Goal: Navigation & Orientation: Find specific page/section

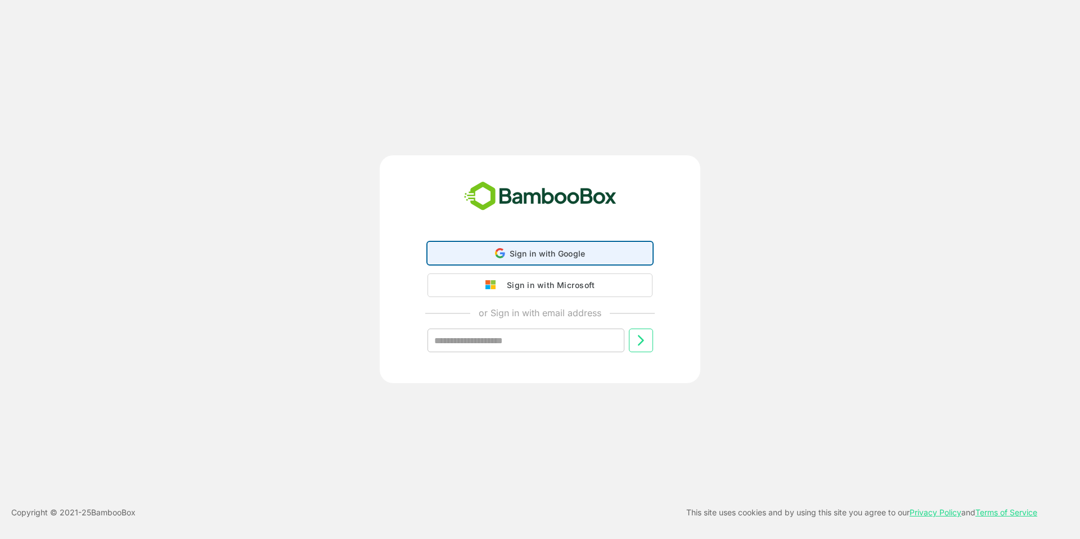
click at [495, 253] on icon at bounding box center [500, 253] width 10 height 10
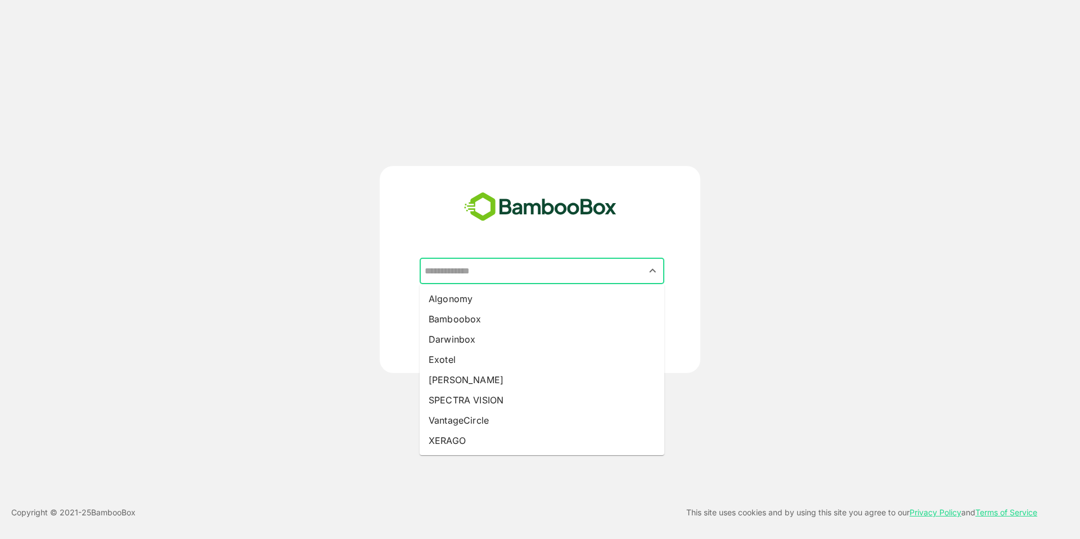
click at [527, 280] on input "text" at bounding box center [542, 270] width 240 height 21
click at [528, 295] on li "Algonomy" at bounding box center [542, 299] width 245 height 20
type input "********"
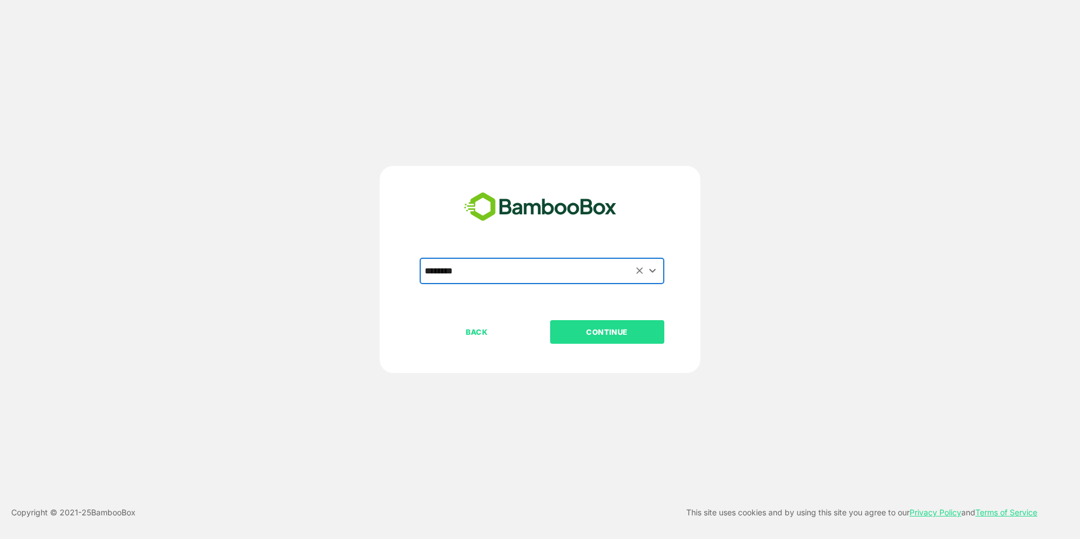
click at [599, 329] on p "CONTINUE" at bounding box center [607, 332] width 113 height 12
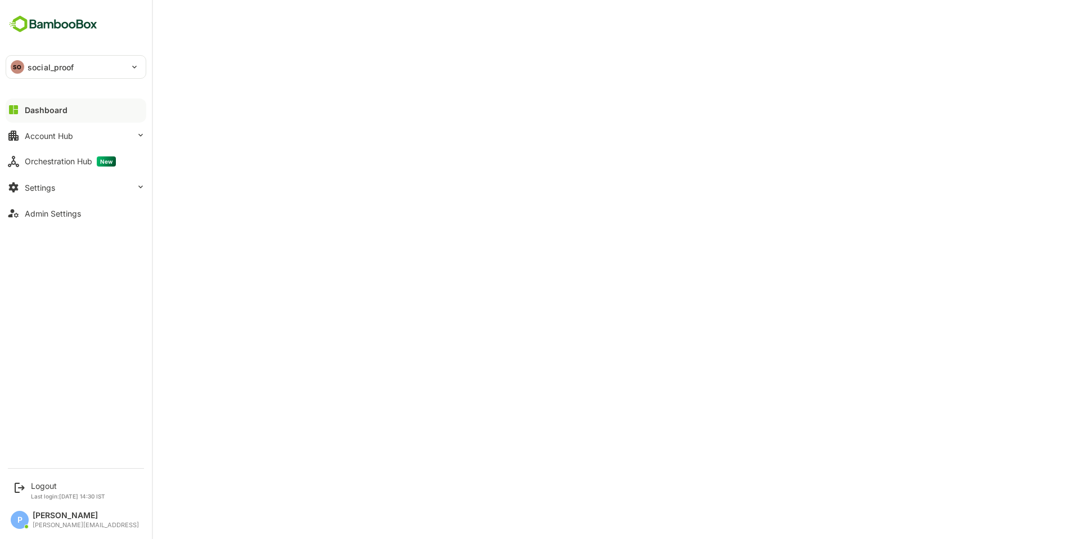
click at [53, 73] on div "SO social_proof" at bounding box center [69, 67] width 126 height 23
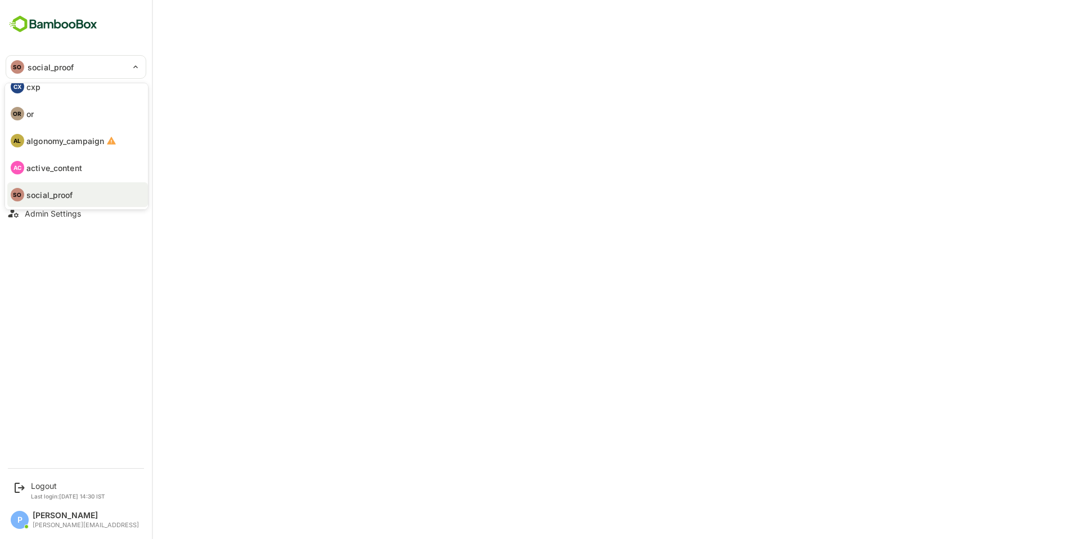
click at [93, 198] on li "SO social_proof" at bounding box center [77, 194] width 141 height 25
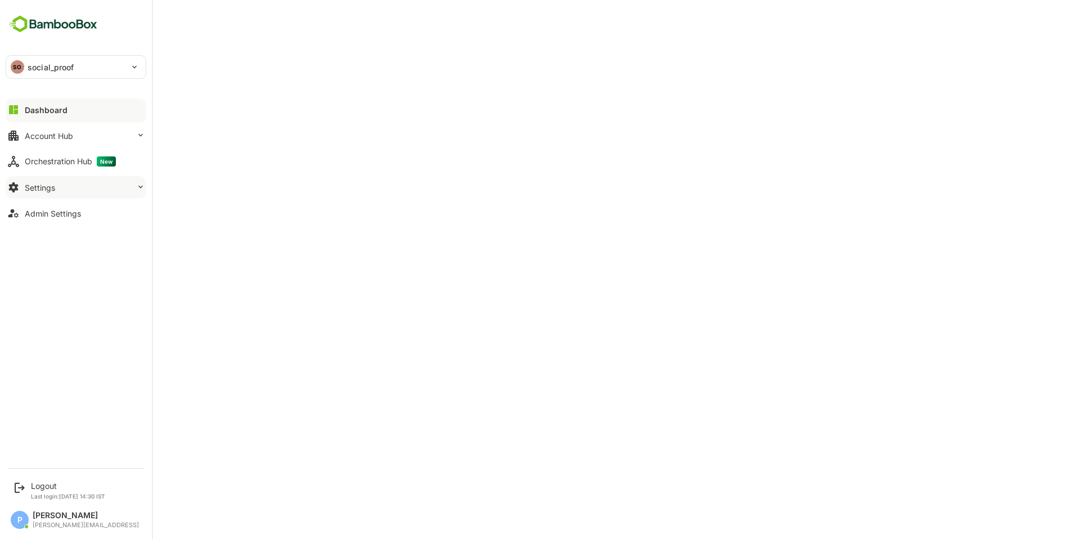
click at [111, 186] on button "Settings" at bounding box center [76, 187] width 141 height 23
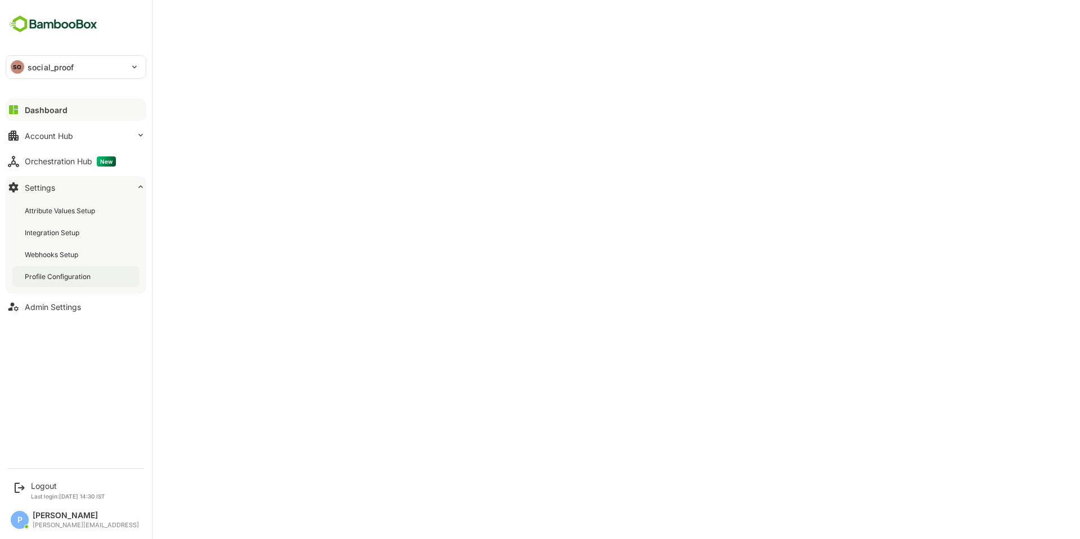
click at [100, 272] on div "Profile Configuration" at bounding box center [75, 276] width 127 height 21
click at [41, 146] on button "Account Hub" at bounding box center [76, 135] width 141 height 23
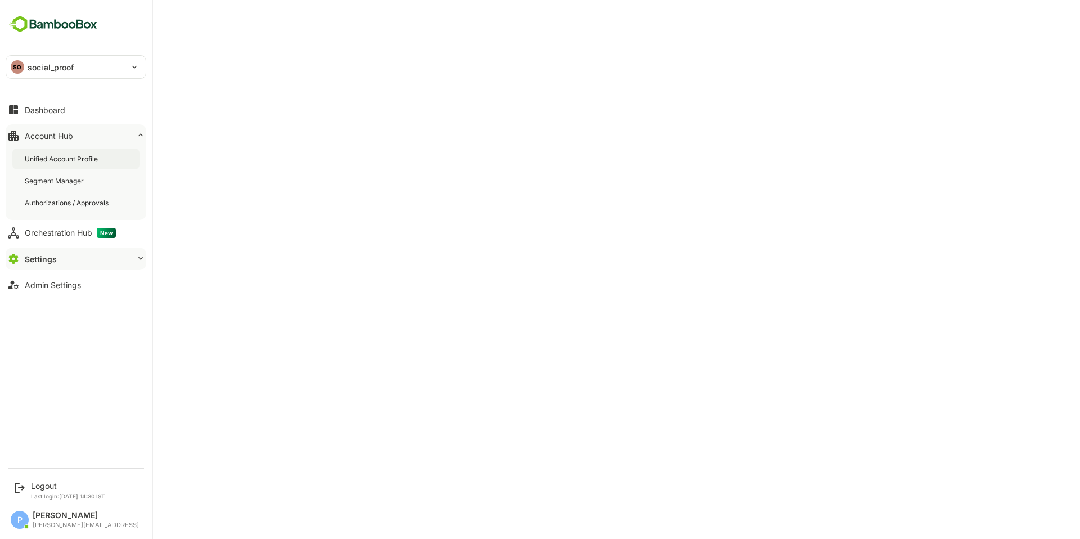
click at [85, 164] on div "Unified Account Profile" at bounding box center [75, 159] width 127 height 21
click at [62, 118] on button "Dashboard" at bounding box center [76, 109] width 141 height 23
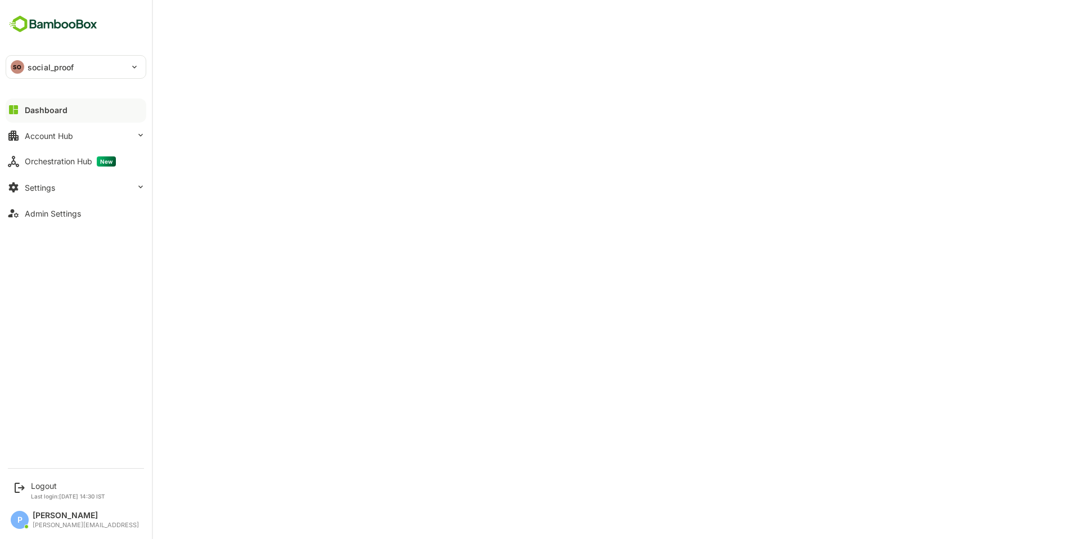
click at [50, 109] on div "Dashboard" at bounding box center [46, 110] width 43 height 10
click at [50, 136] on div "Account Hub" at bounding box center [49, 136] width 48 height 10
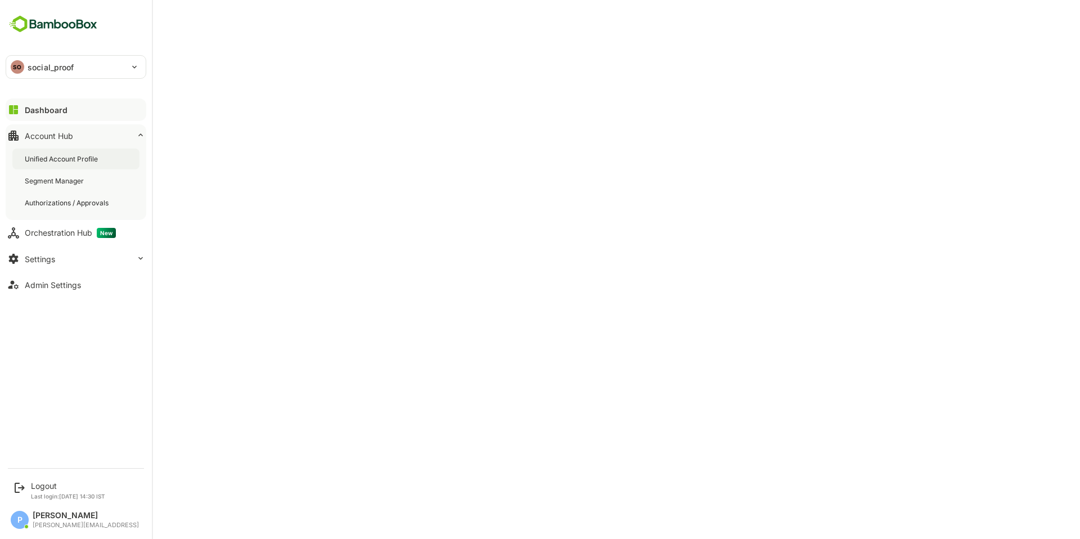
click at [50, 159] on div "Unified Account Profile" at bounding box center [62, 159] width 75 height 10
click at [53, 260] on div "Settings" at bounding box center [40, 259] width 30 height 10
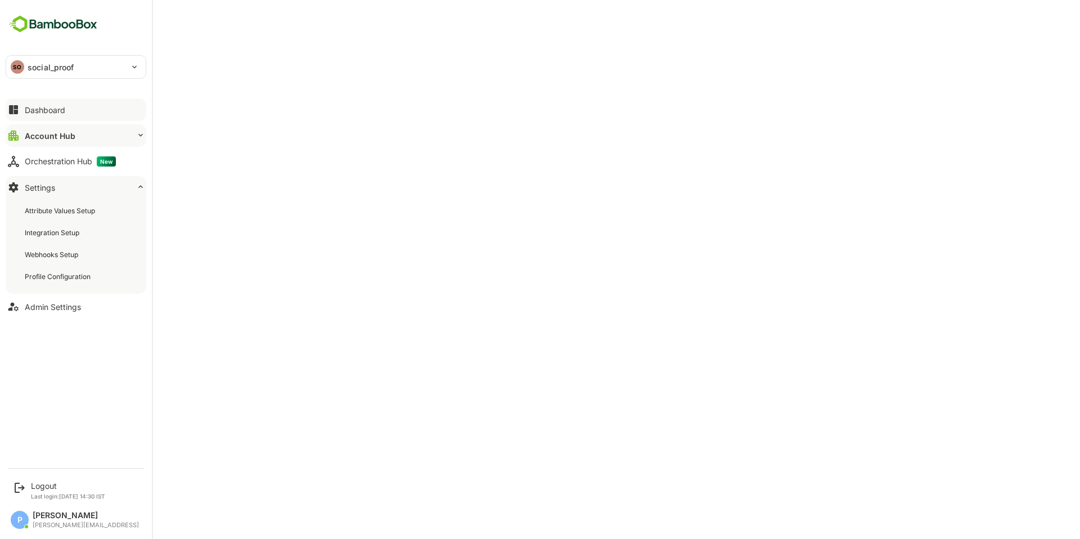
click at [52, 115] on button "Dashboard" at bounding box center [76, 109] width 141 height 23
click at [29, 142] on button "Account Hub" at bounding box center [76, 135] width 141 height 23
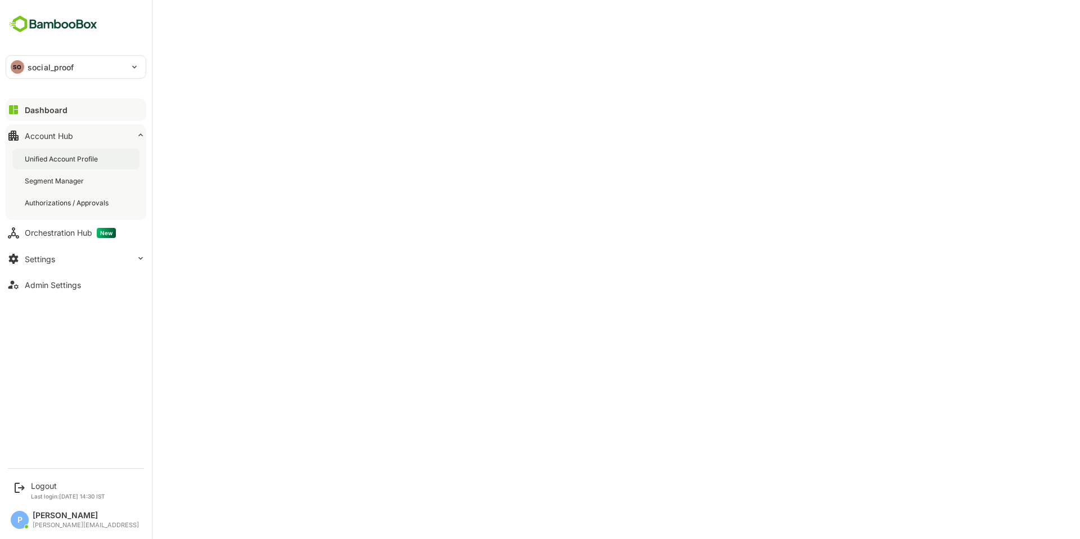
click at [38, 161] on div "Unified Account Profile" at bounding box center [62, 159] width 75 height 10
click at [33, 109] on div "Dashboard" at bounding box center [45, 110] width 41 height 10
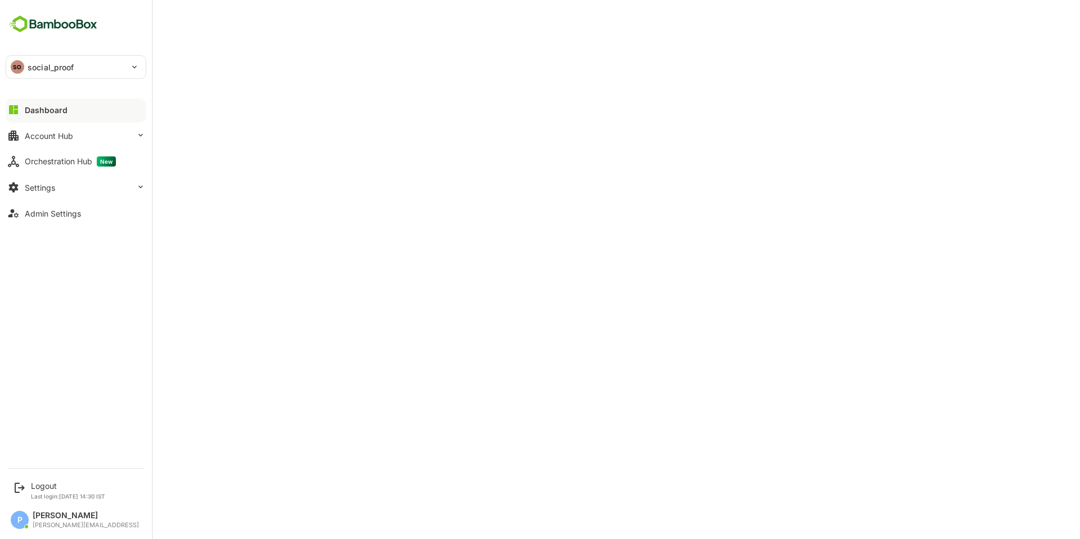
click at [28, 68] on p "social_proof" at bounding box center [51, 67] width 47 height 12
click at [45, 102] on p "algonomyicp" at bounding box center [50, 98] width 49 height 12
click at [50, 72] on p "algonomyicp" at bounding box center [52, 67] width 49 height 12
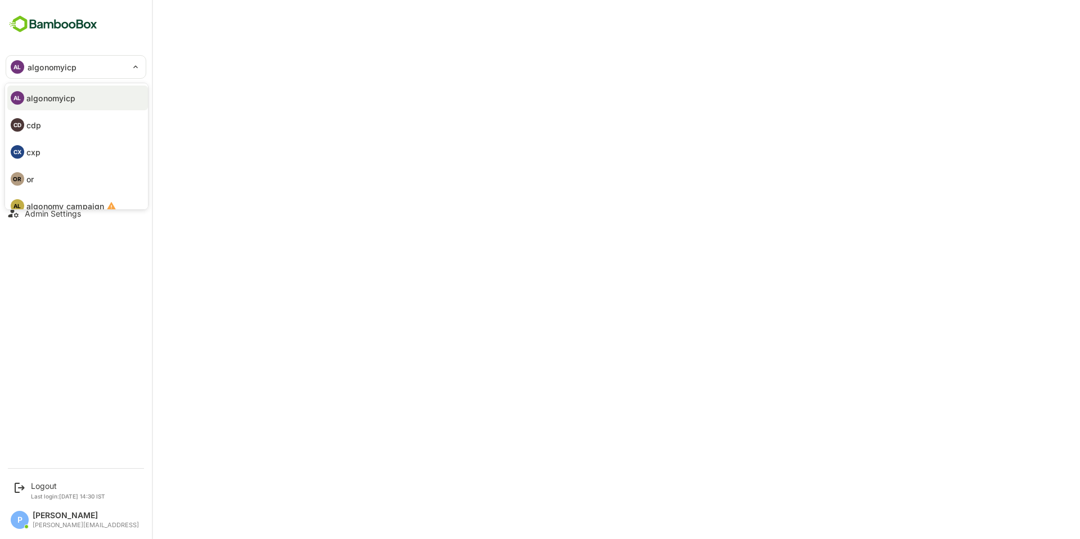
click at [51, 152] on li "CX cxp" at bounding box center [77, 152] width 141 height 25
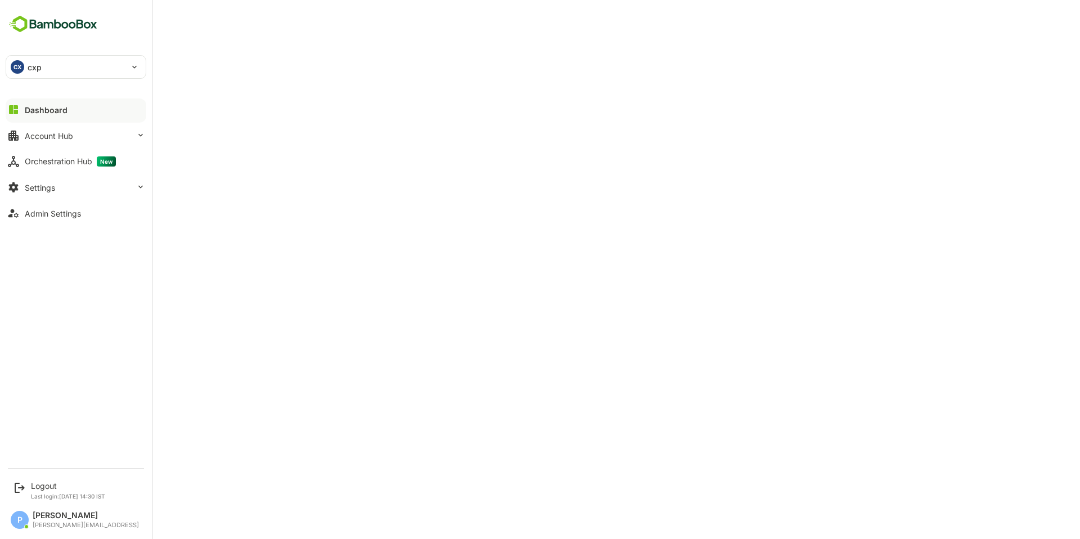
click at [56, 109] on div "Dashboard" at bounding box center [46, 110] width 43 height 10
click at [55, 137] on div "Account Hub" at bounding box center [49, 136] width 48 height 10
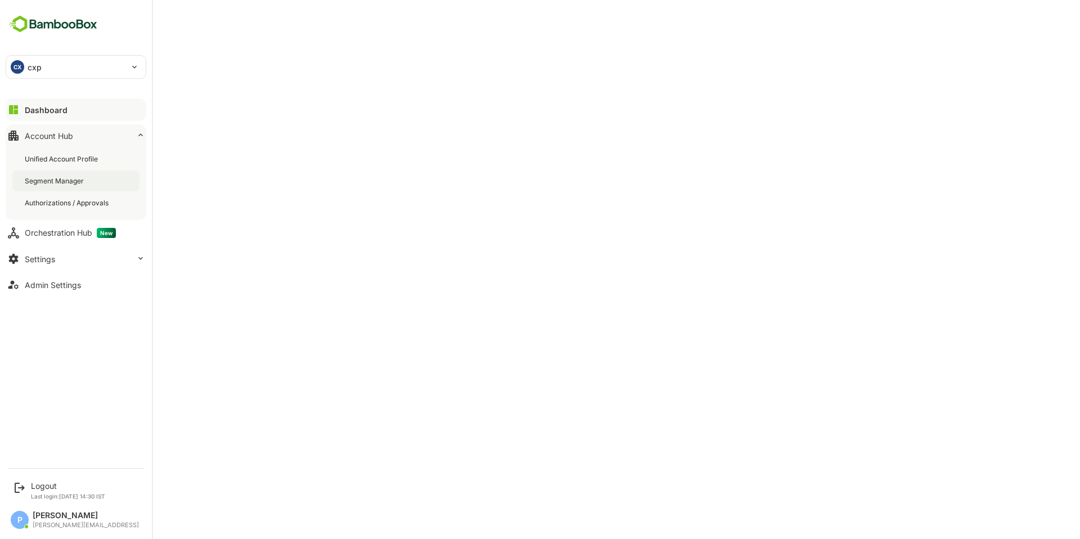
click at [59, 179] on div "Segment Manager" at bounding box center [55, 181] width 61 height 10
click at [52, 69] on div "CX cxp" at bounding box center [69, 67] width 126 height 23
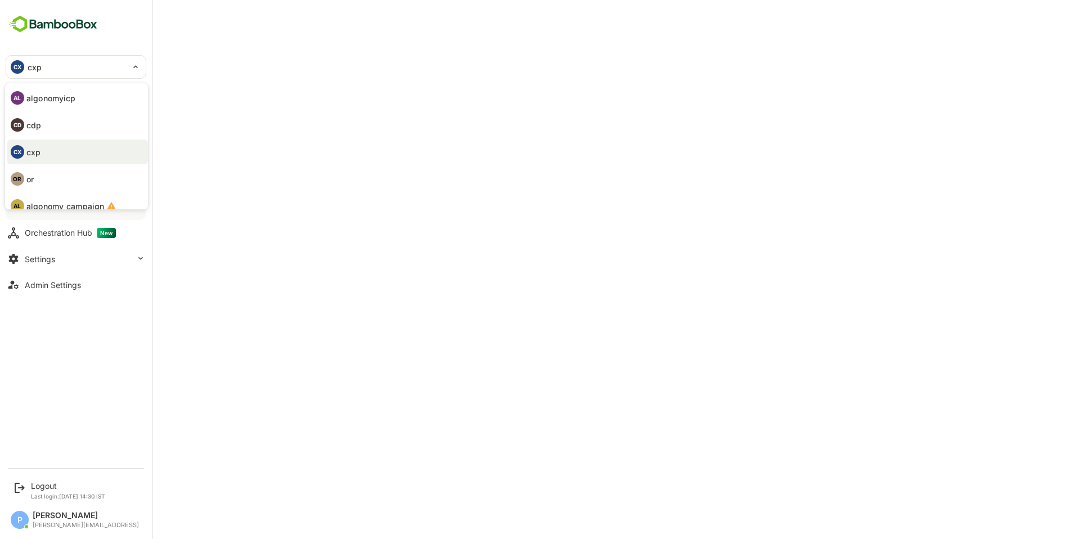
scroll to position [65, 0]
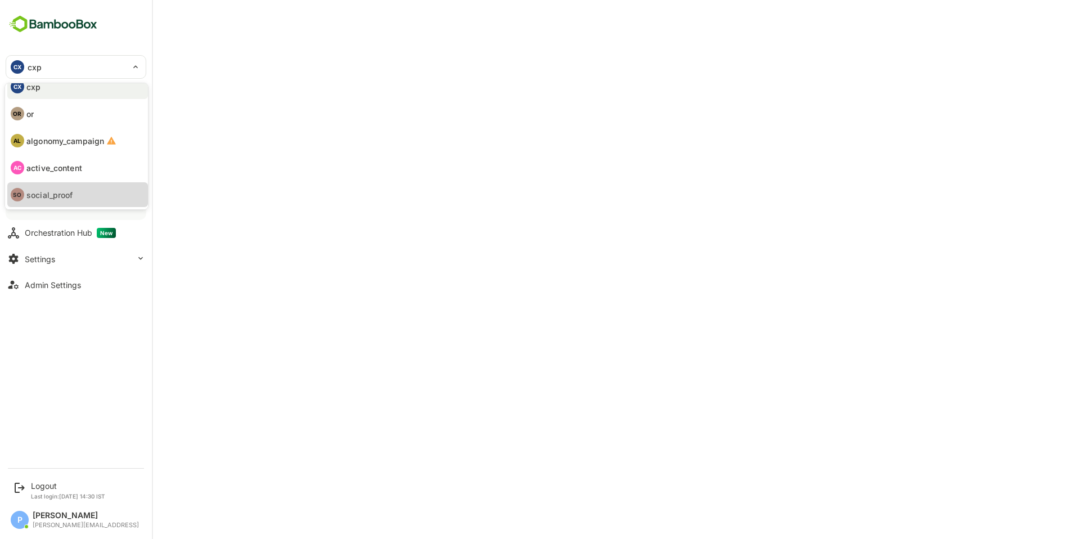
click at [83, 196] on li "SO social_proof" at bounding box center [77, 194] width 141 height 25
type input "**********"
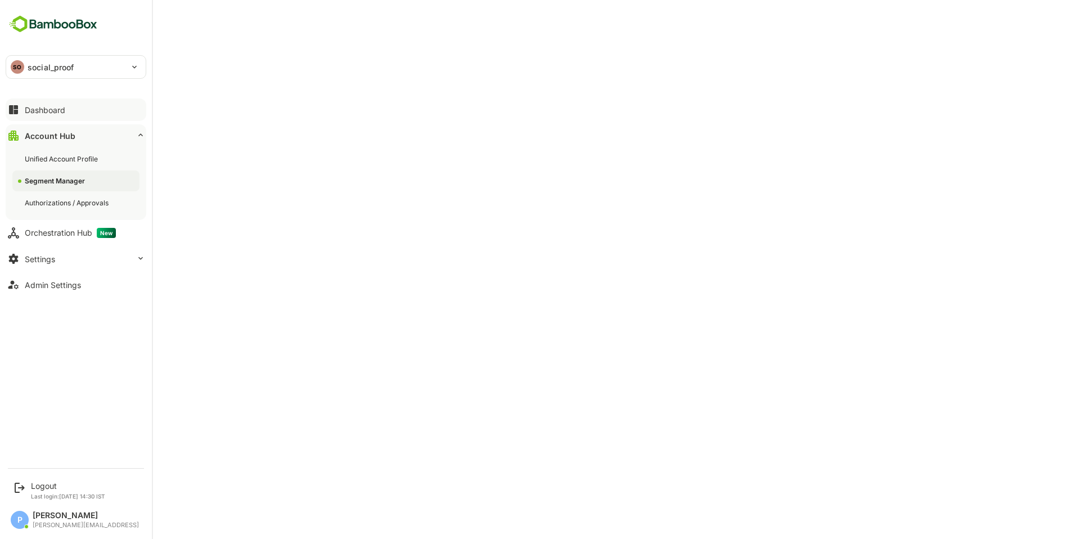
click at [60, 114] on div "Dashboard" at bounding box center [45, 110] width 41 height 10
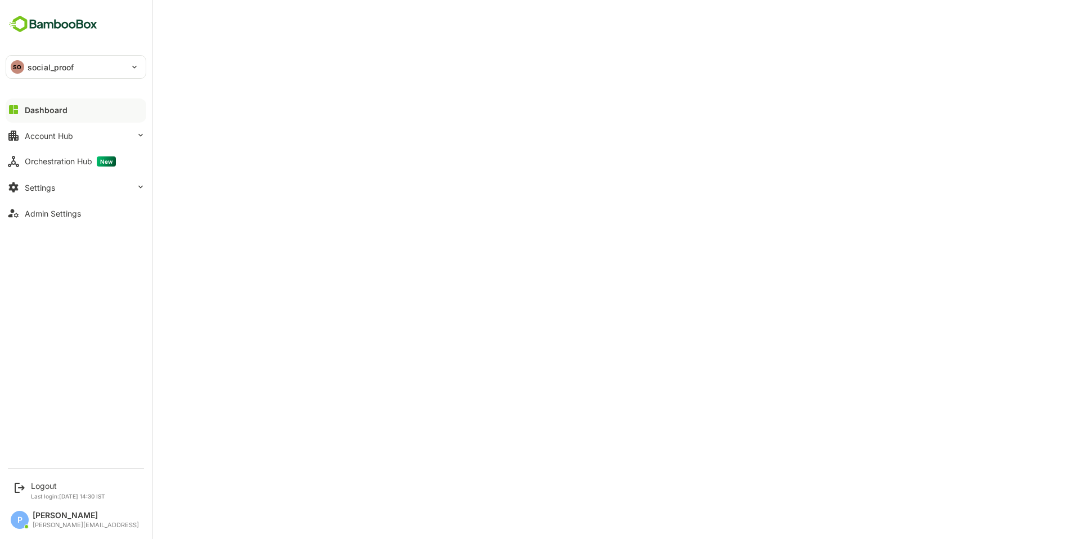
click at [39, 68] on p "social_proof" at bounding box center [51, 67] width 47 height 12
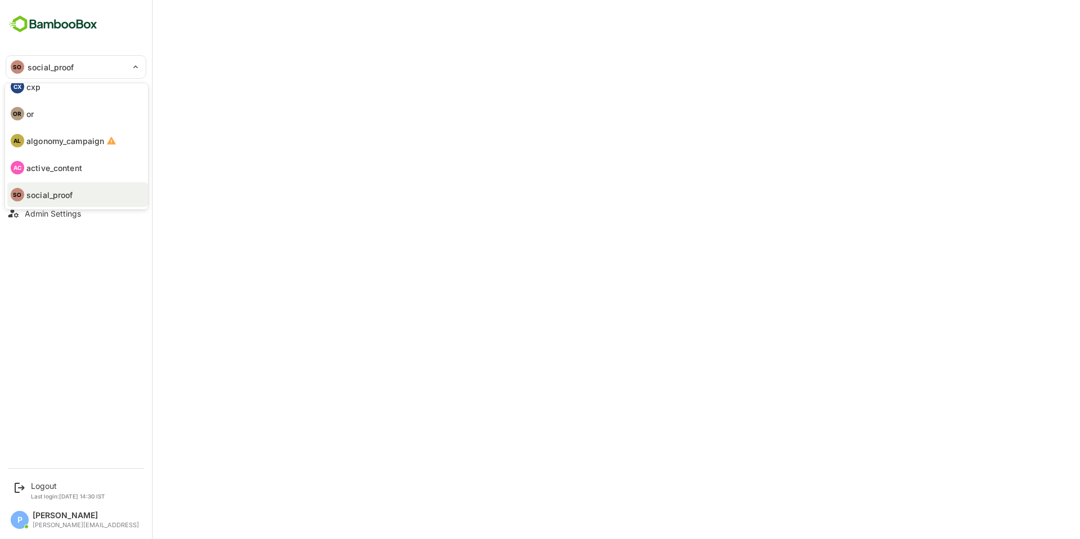
click at [74, 167] on p "active_content" at bounding box center [54, 168] width 56 height 12
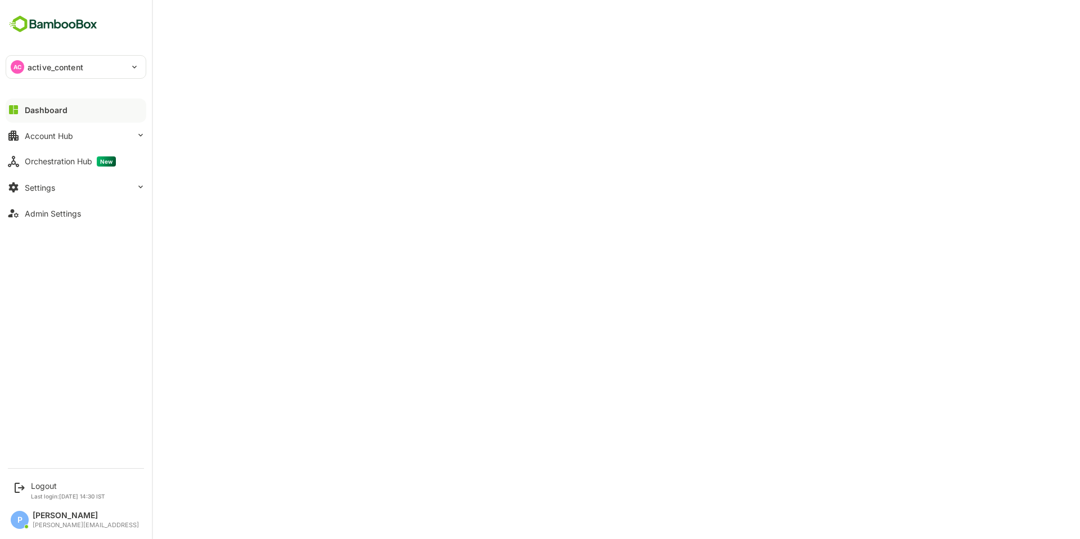
click at [14, 64] on div "AC" at bounding box center [18, 67] width 14 height 14
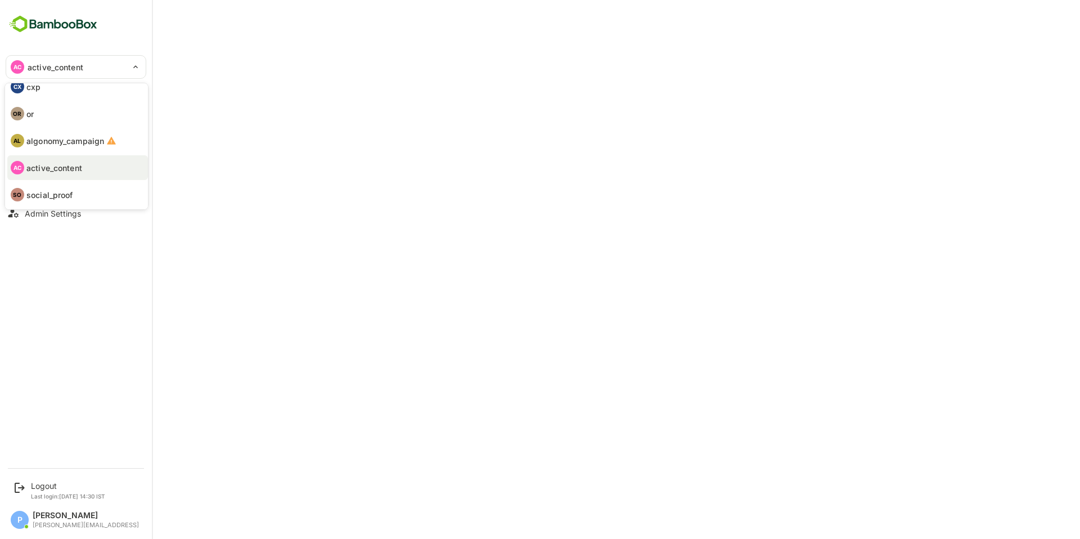
scroll to position [0, 0]
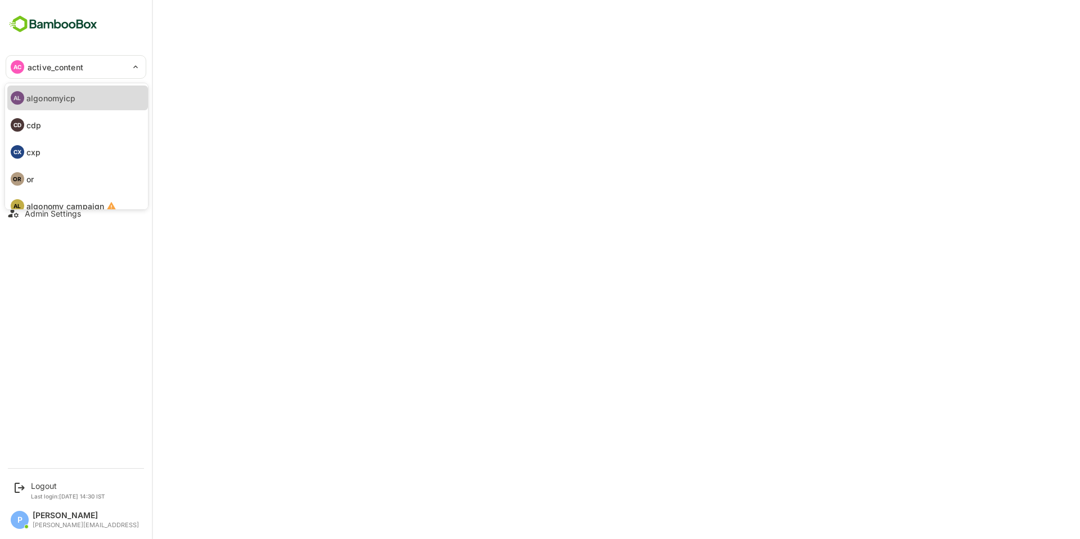
click at [56, 104] on p "algonomyicp" at bounding box center [50, 98] width 49 height 12
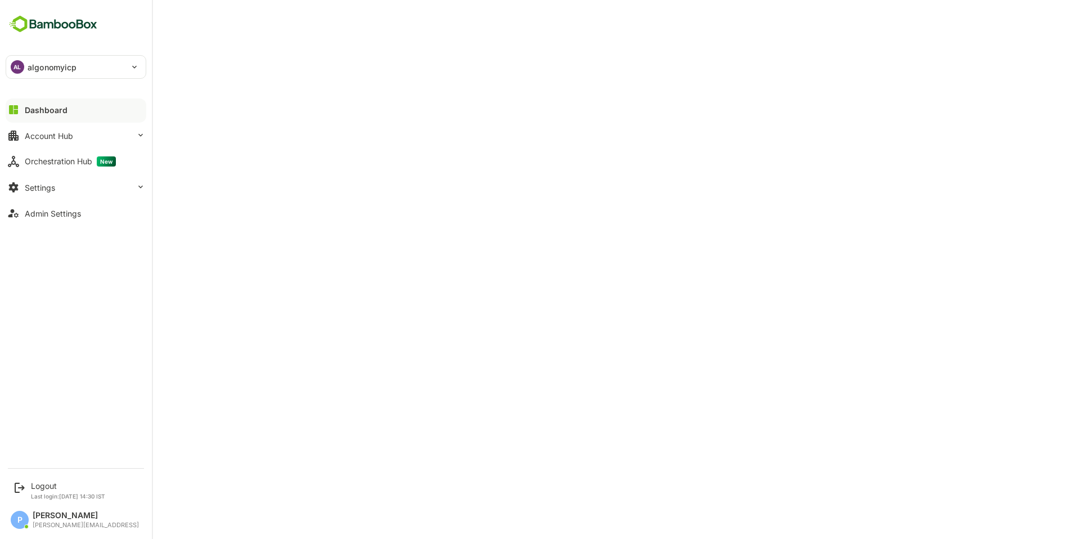
click at [74, 64] on p "algonomyicp" at bounding box center [52, 67] width 49 height 12
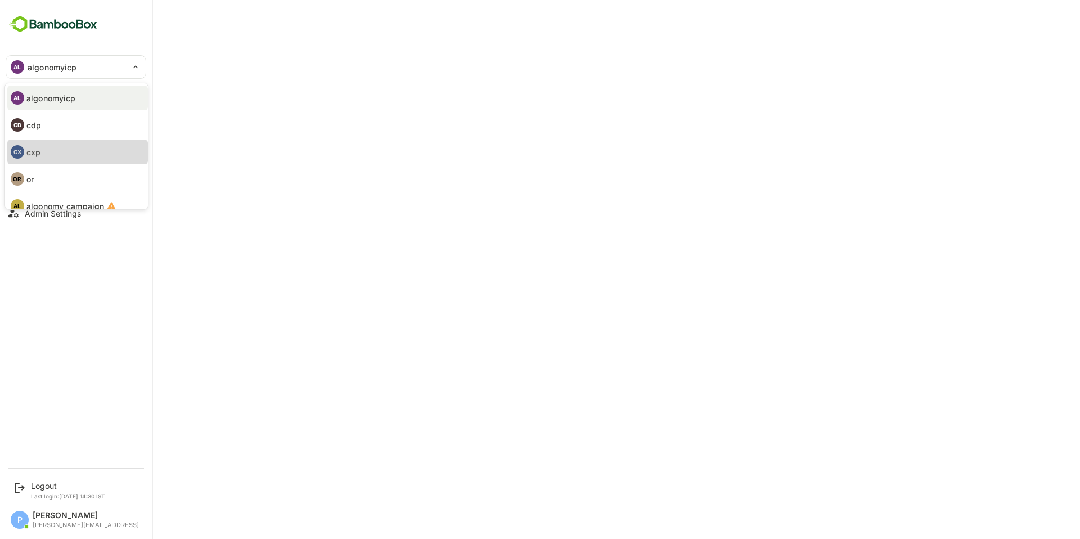
click at [46, 160] on li "CX cxp" at bounding box center [77, 152] width 141 height 25
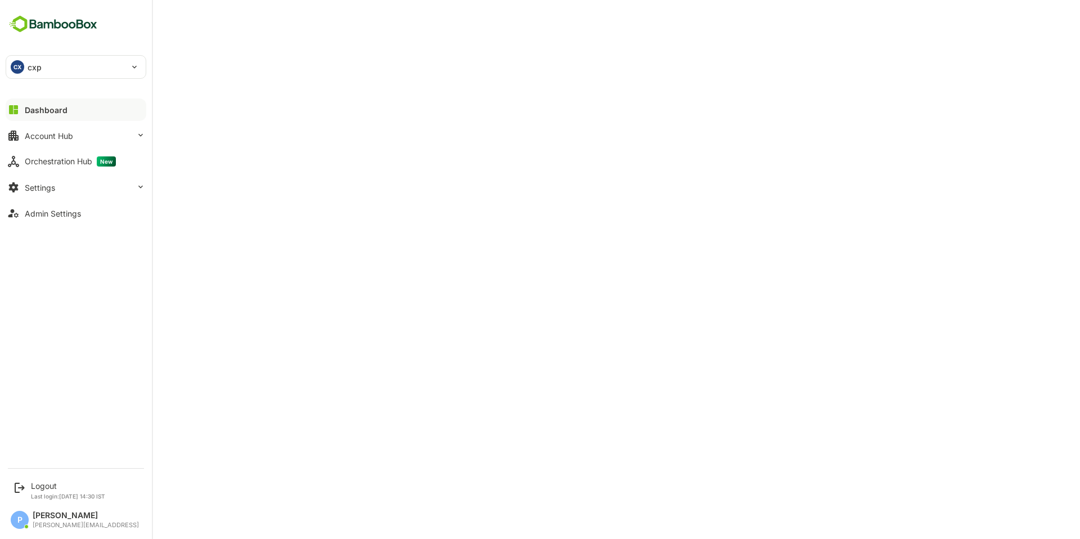
click at [47, 65] on div "CX cxp" at bounding box center [69, 67] width 126 height 23
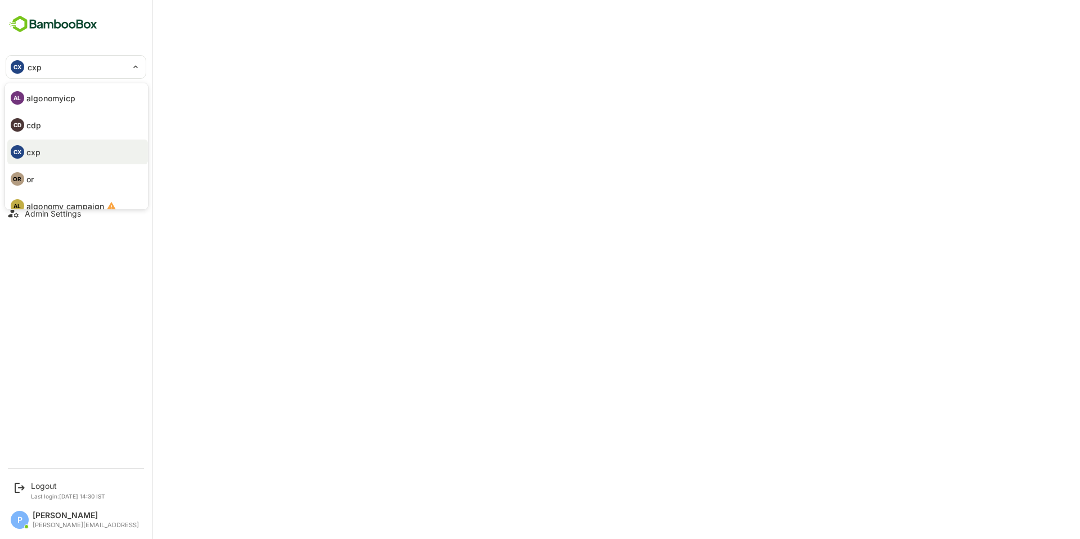
scroll to position [65, 0]
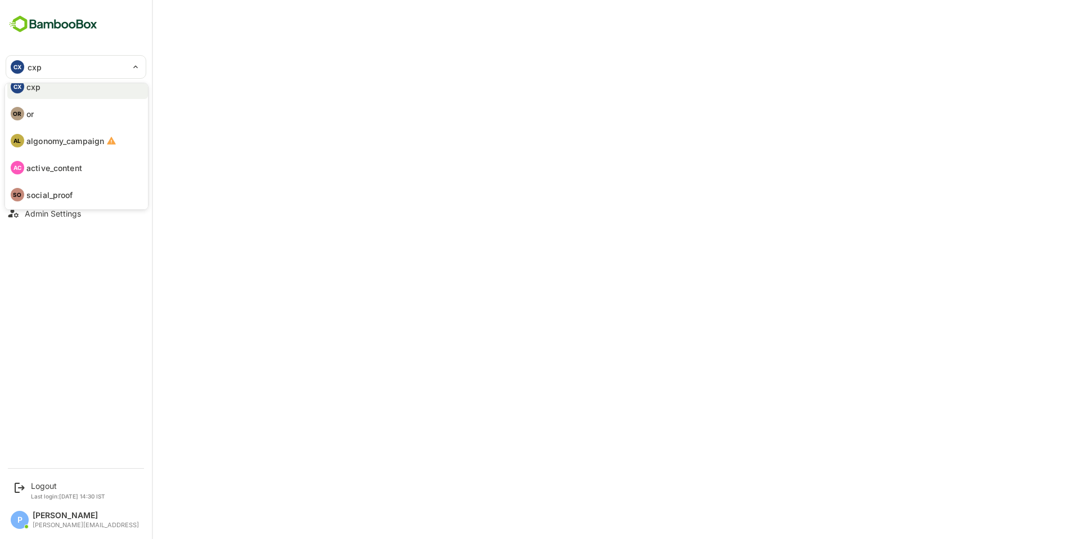
click at [60, 192] on p "social_proof" at bounding box center [49, 195] width 47 height 12
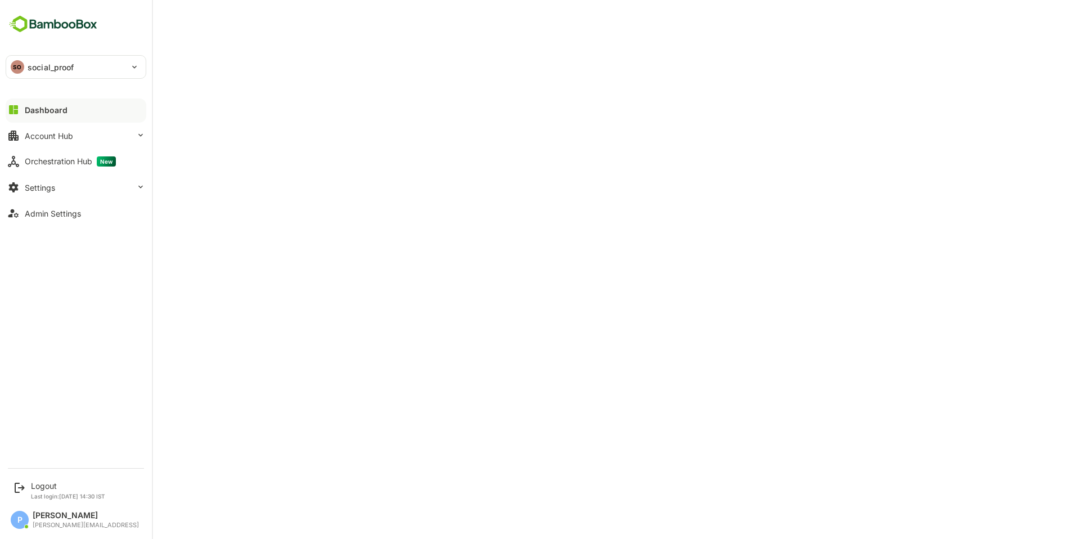
click at [47, 109] on div "Dashboard" at bounding box center [46, 110] width 43 height 10
click at [44, 110] on div "Dashboard" at bounding box center [46, 110] width 43 height 10
click at [28, 114] on button "Dashboard" at bounding box center [76, 109] width 141 height 23
click at [69, 214] on div "Admin Settings" at bounding box center [53, 214] width 56 height 10
click at [42, 107] on div "Dashboard" at bounding box center [45, 110] width 41 height 10
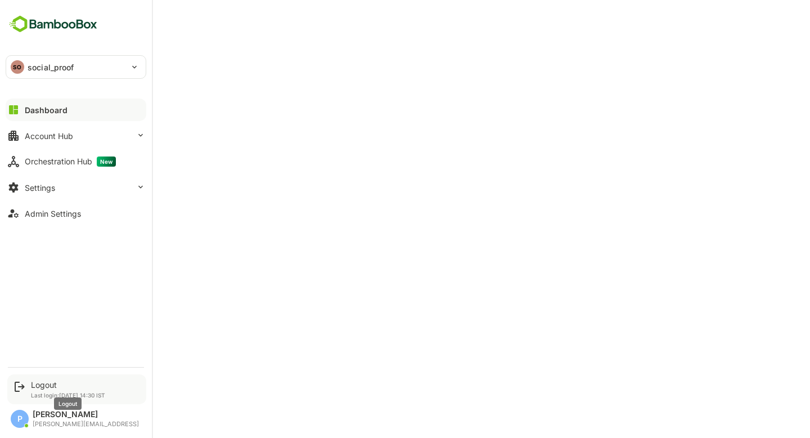
click at [39, 380] on div "Logout" at bounding box center [68, 385] width 74 height 10
